Goal: Transaction & Acquisition: Purchase product/service

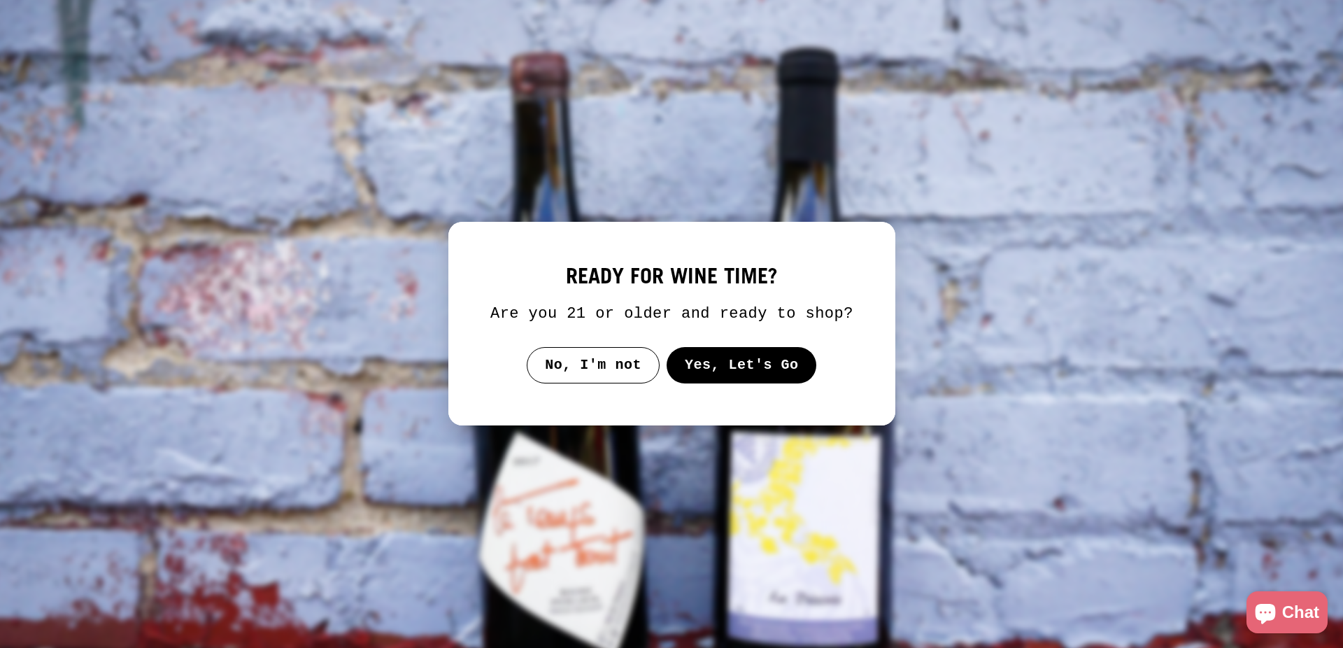
click at [737, 378] on button "Yes, Let's Go" at bounding box center [741, 365] width 150 height 36
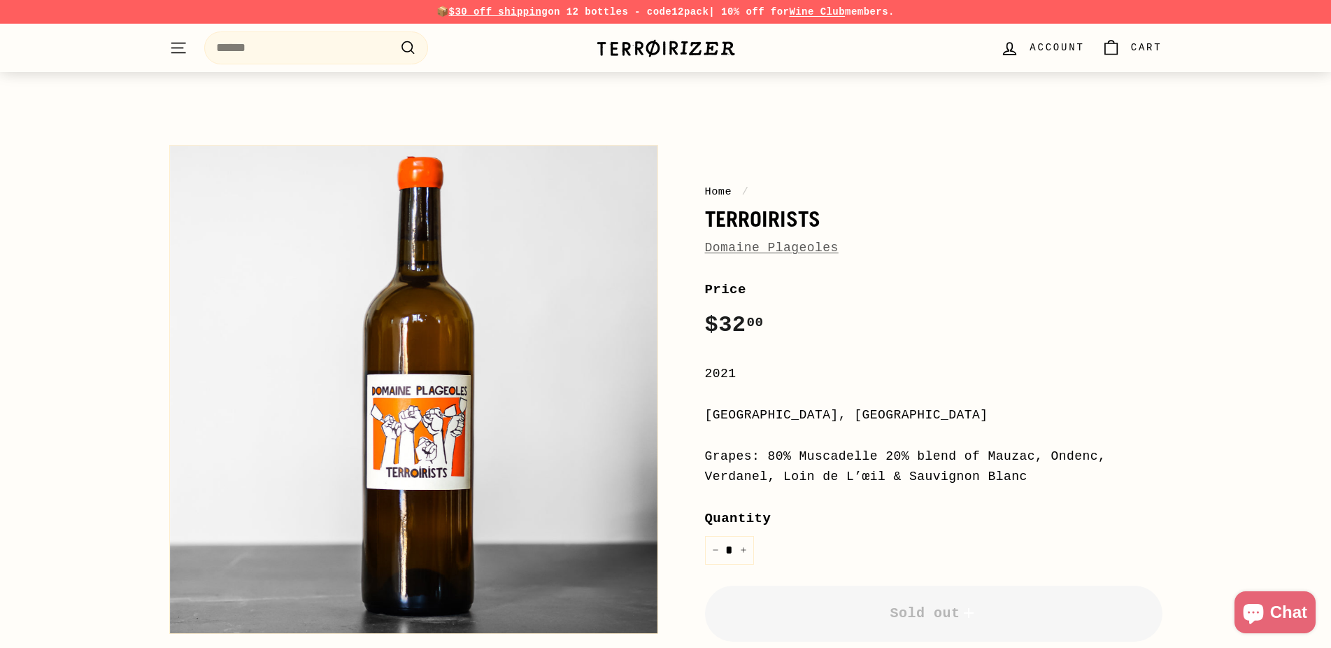
scroll to position [214, 0]
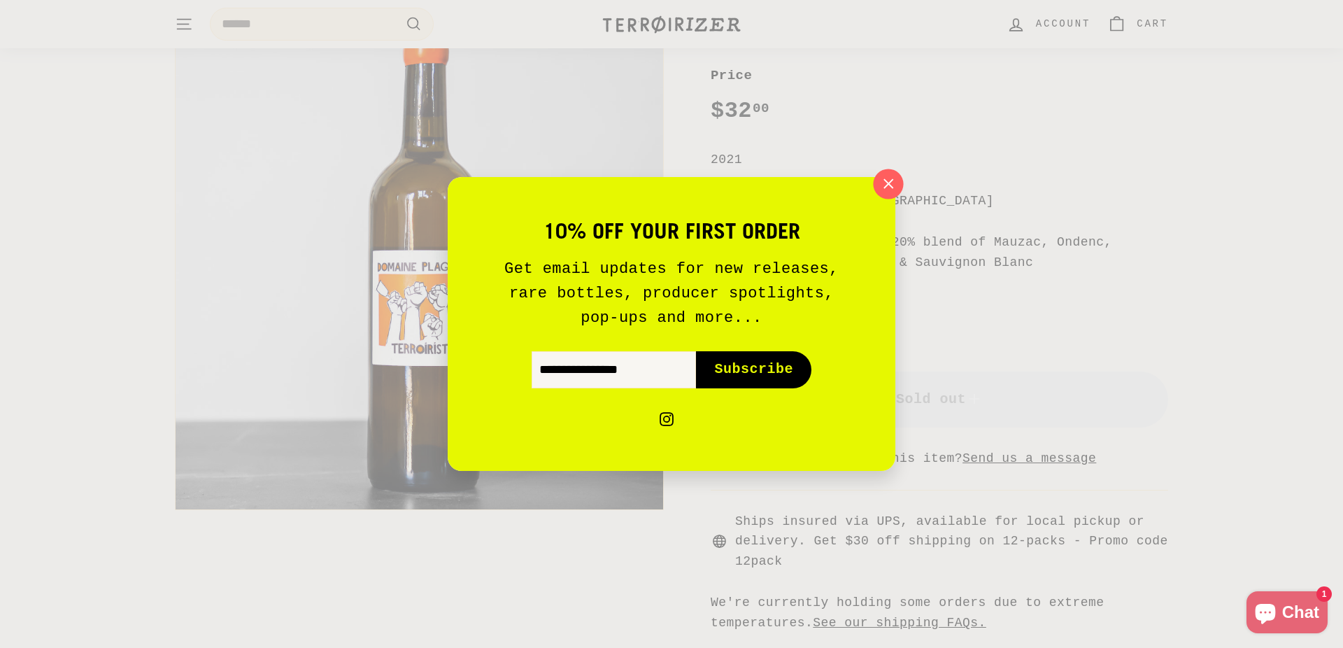
click at [900, 185] on button ""Close (esc)"" at bounding box center [888, 184] width 30 height 30
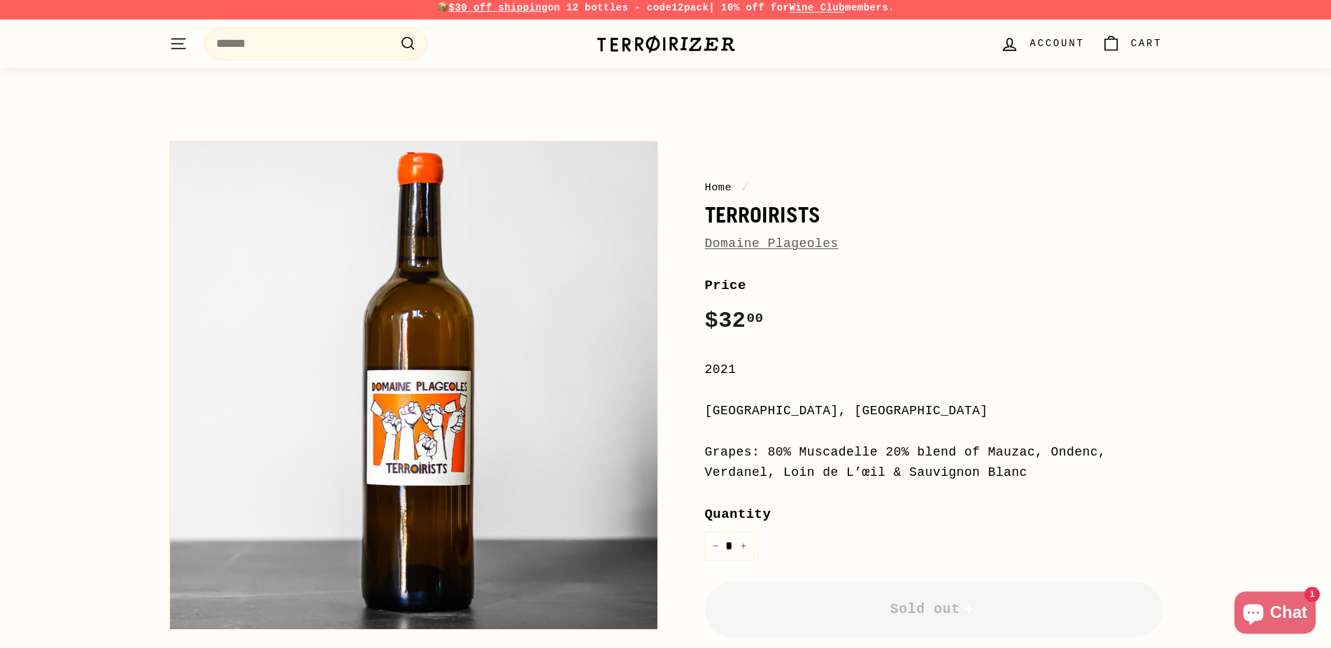
scroll to position [0, 0]
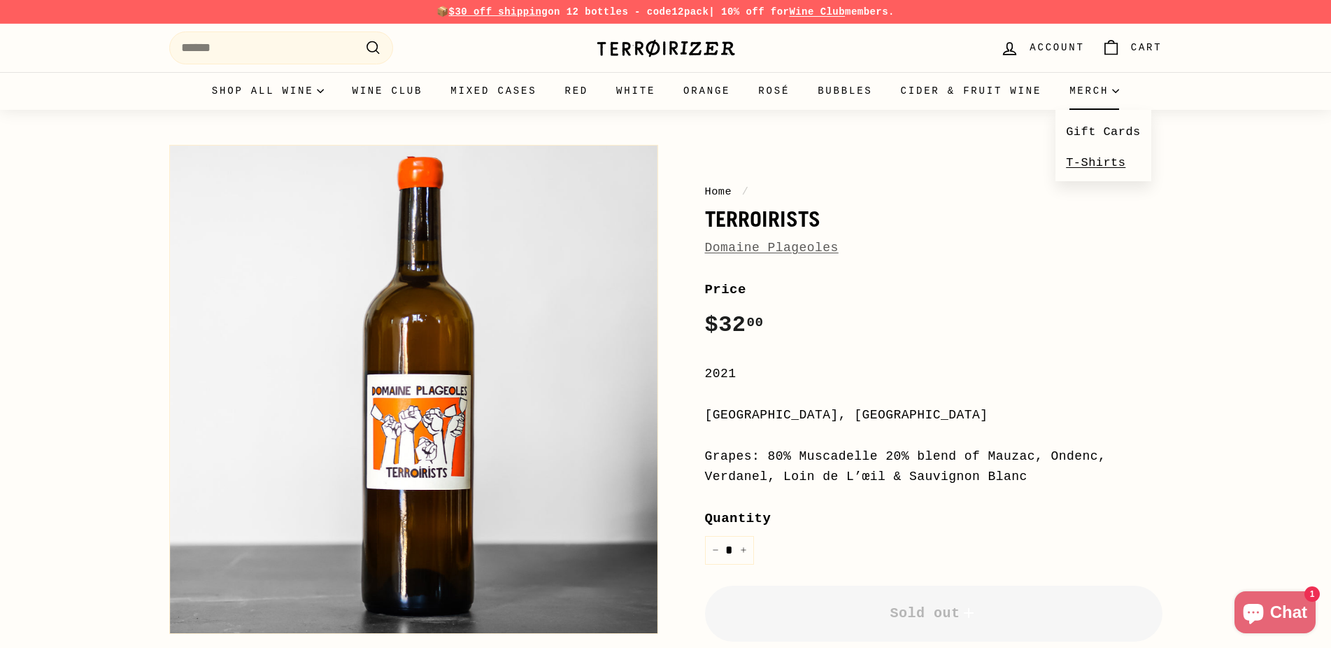
click at [1084, 148] on link "T-Shirts" at bounding box center [1104, 163] width 96 height 30
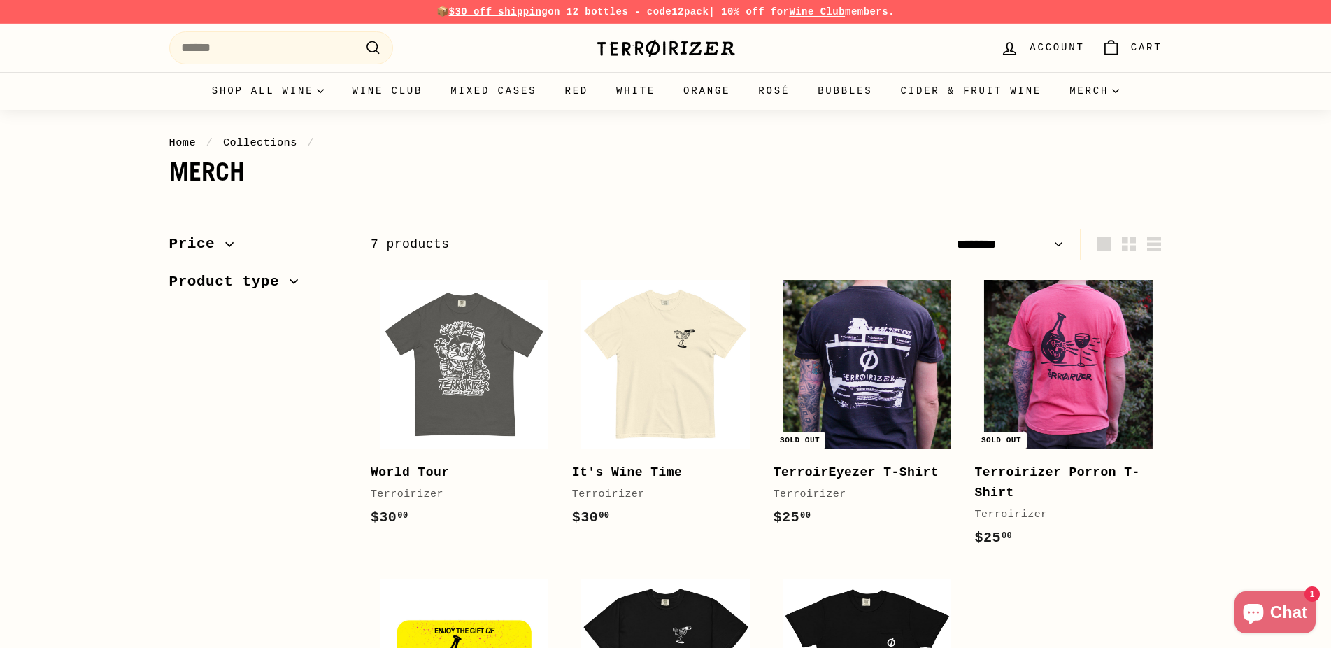
select select "******"
click at [638, 49] on img at bounding box center [666, 48] width 140 height 20
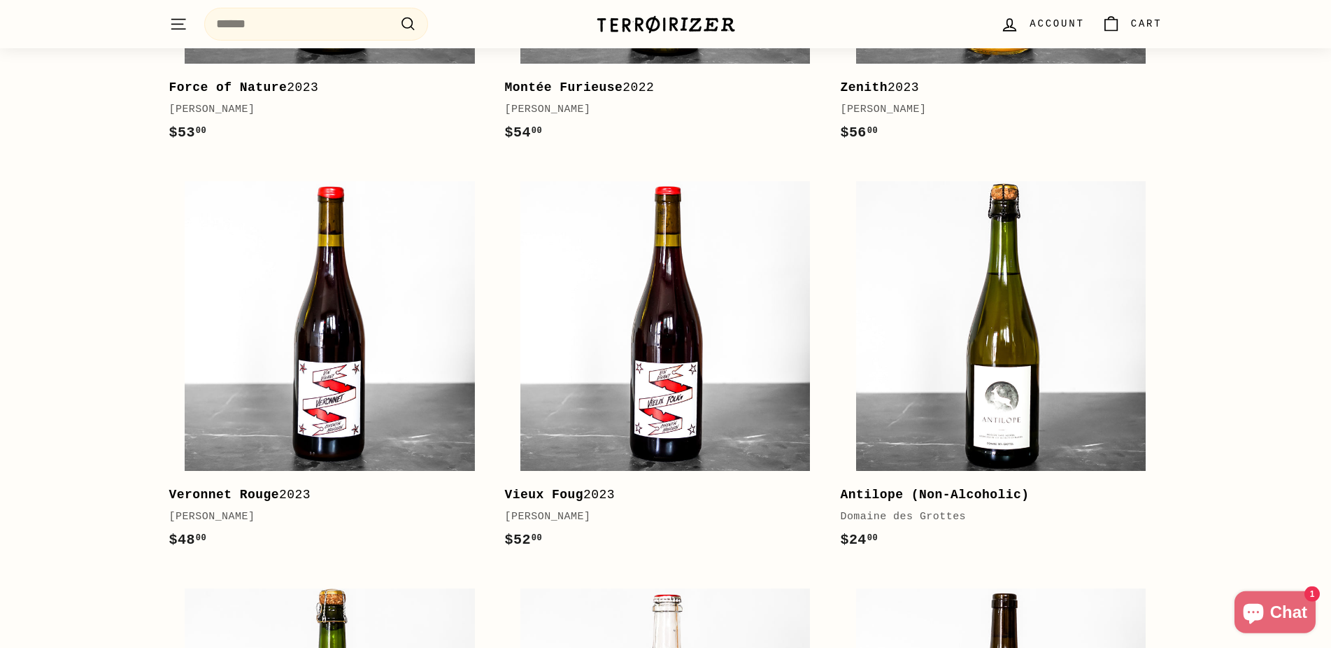
scroll to position [571, 0]
